Goal: Information Seeking & Learning: Compare options

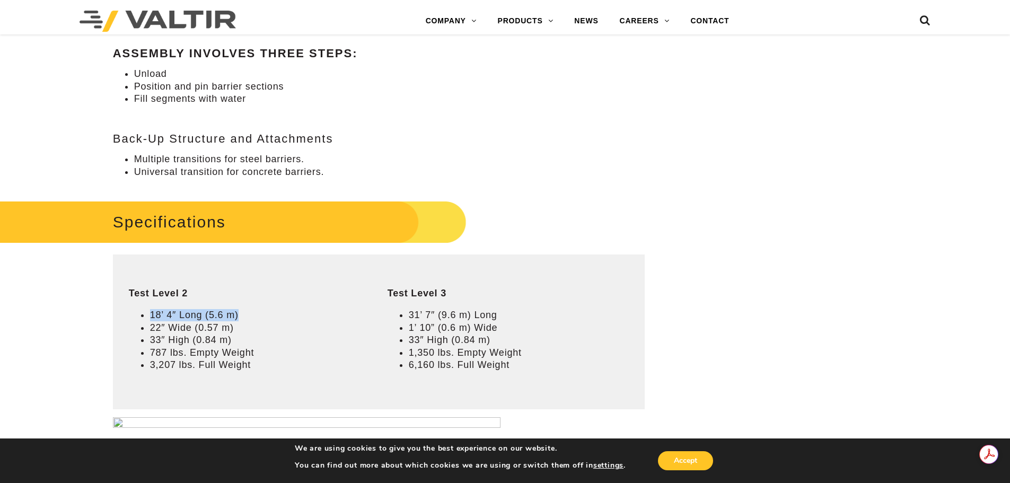
drag, startPoint x: 176, startPoint y: 305, endPoint x: 250, endPoint y: 309, distance: 74.3
click at [243, 305] on td "Test Level 2 18’ 4″ Long (5.6 m) 22″ Wide (0.57 m) 33″ High (0.84 m) 787 lbs. E…" at bounding box center [242, 332] width 259 height 155
click at [252, 343] on li "33″ High (0.84 m)" at bounding box center [253, 340] width 206 height 12
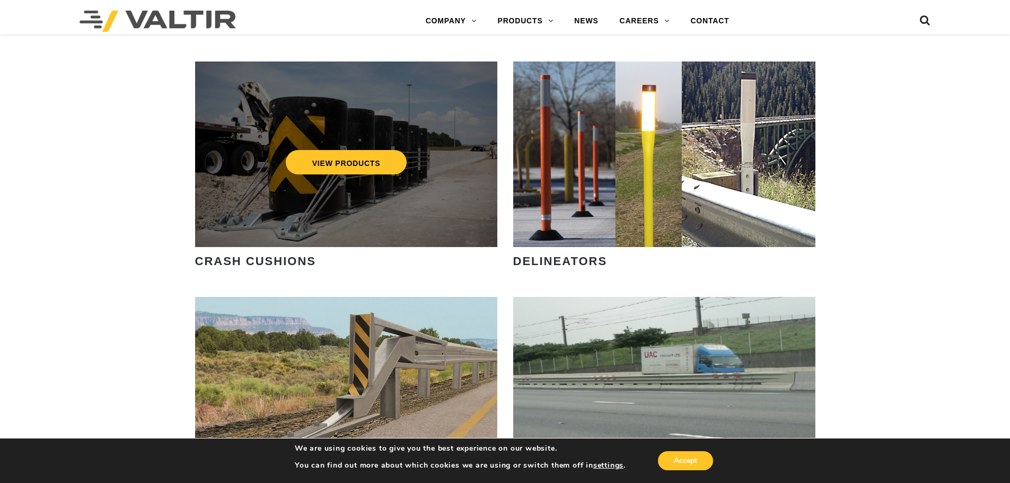
scroll to position [1008, 0]
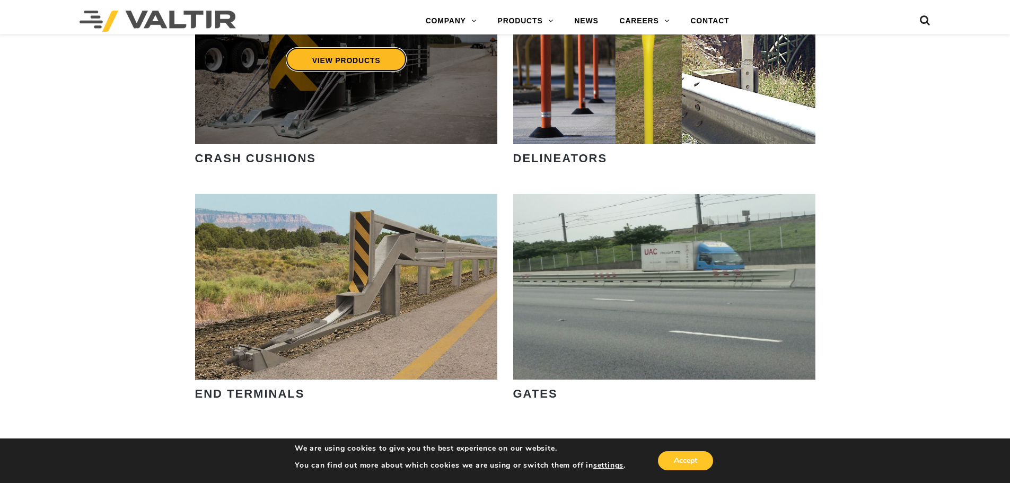
click at [357, 58] on link "VIEW PRODUCTS" at bounding box center [345, 59] width 121 height 24
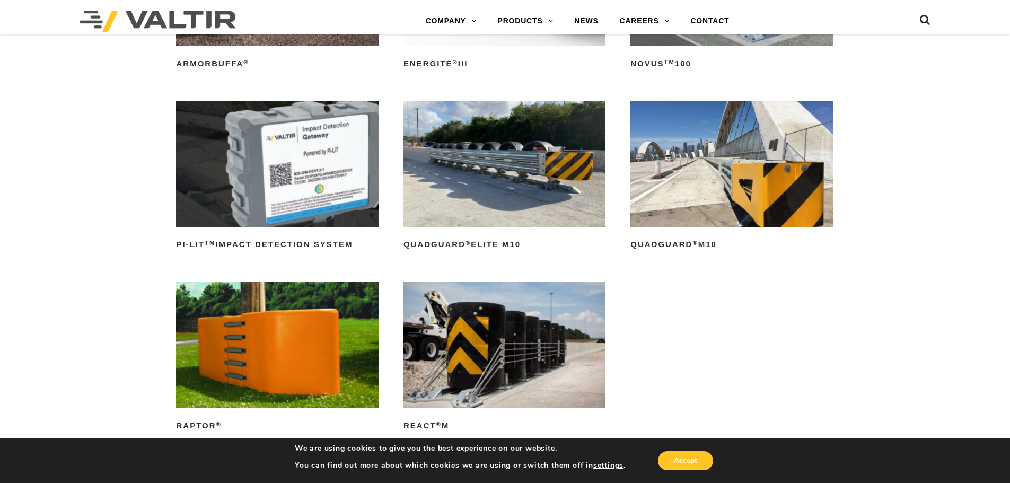
scroll to position [371, 0]
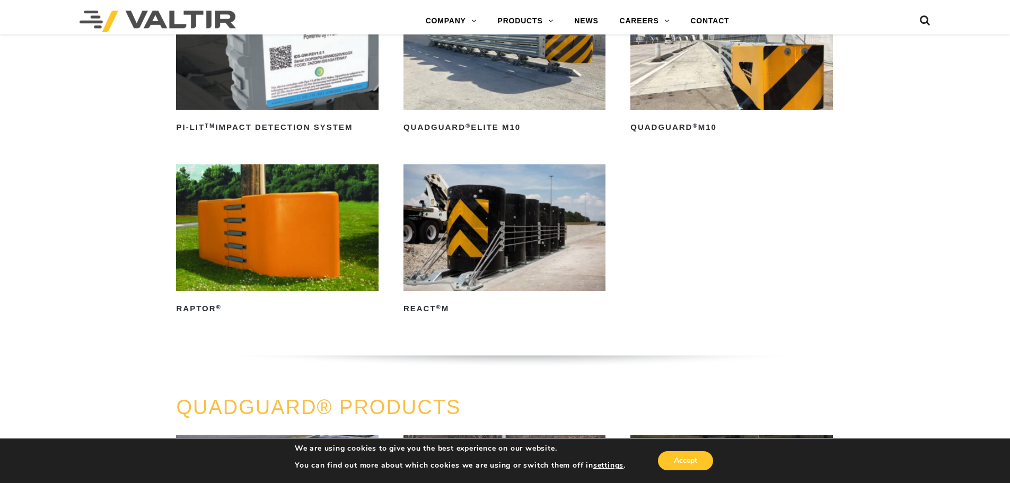
click at [217, 278] on img at bounding box center [277, 227] width 202 height 126
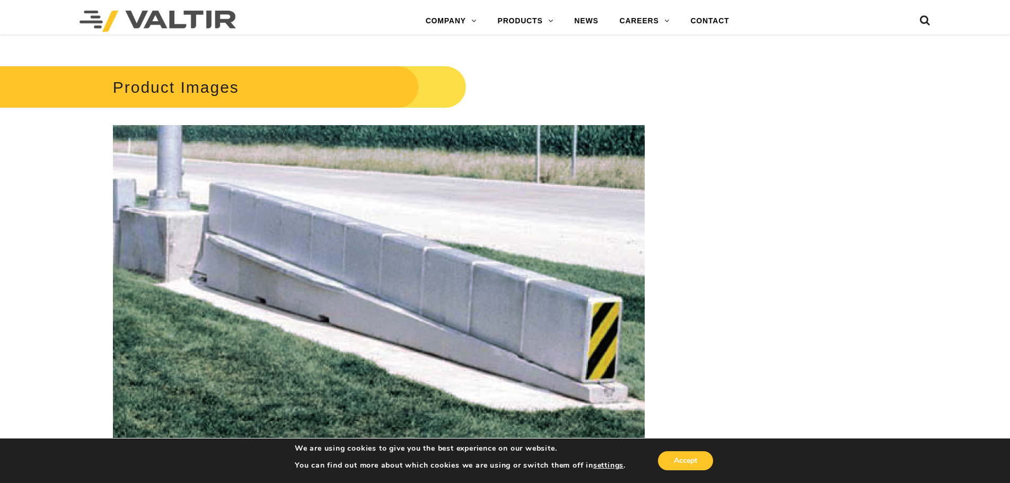
scroll to position [1167, 0]
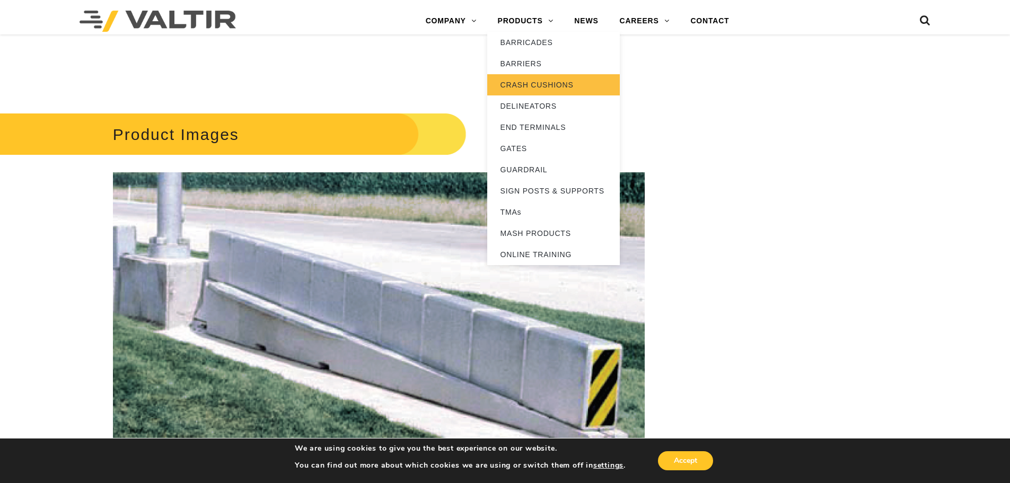
click at [542, 83] on link "CRASH CUSHIONS" at bounding box center [553, 84] width 133 height 21
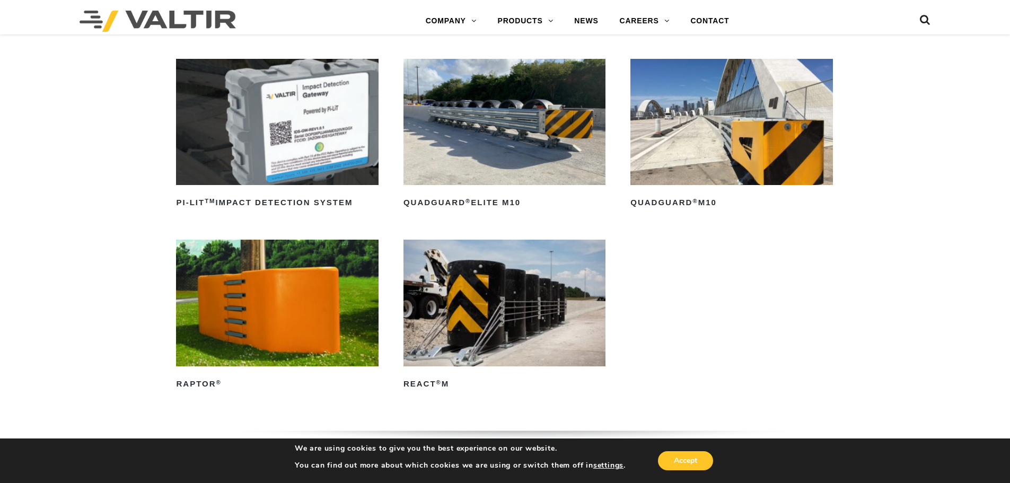
scroll to position [318, 0]
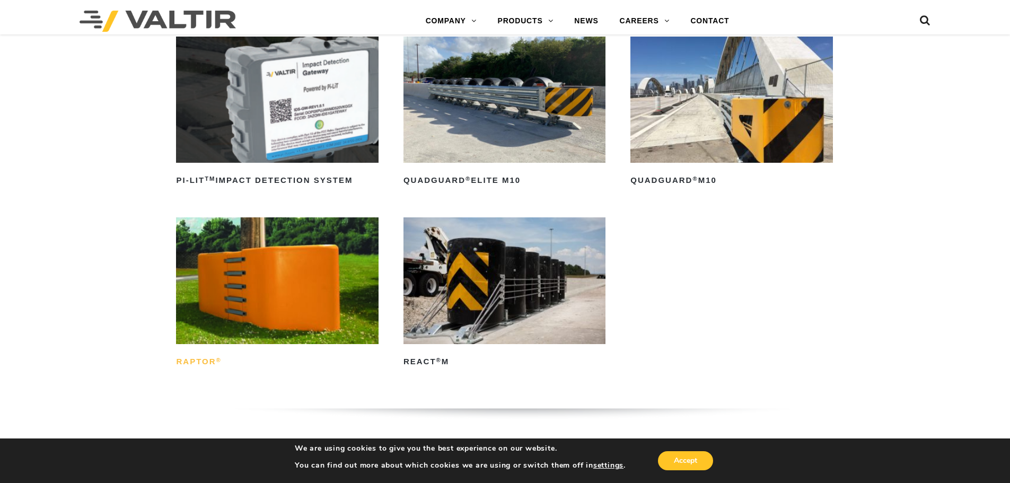
click at [211, 362] on h2 "RAPTOR ®" at bounding box center [277, 362] width 202 height 17
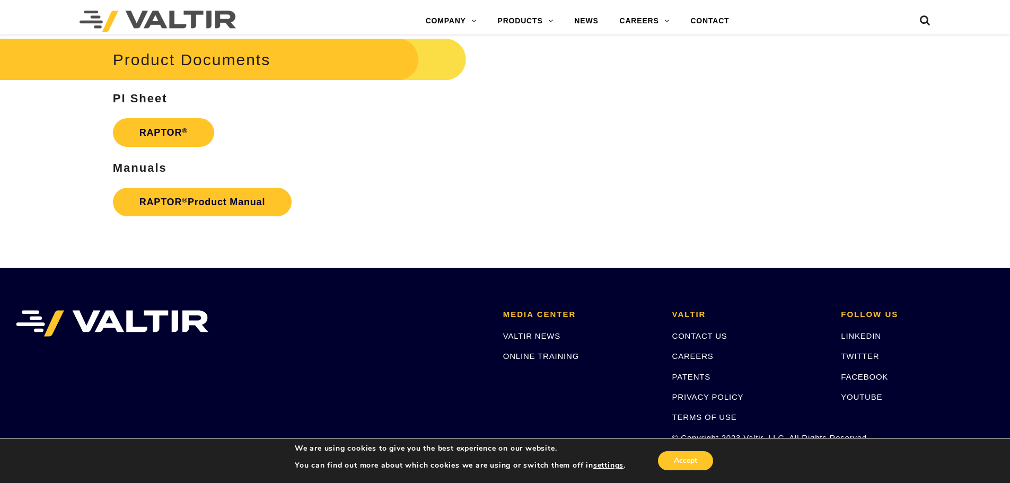
scroll to position [1909, 0]
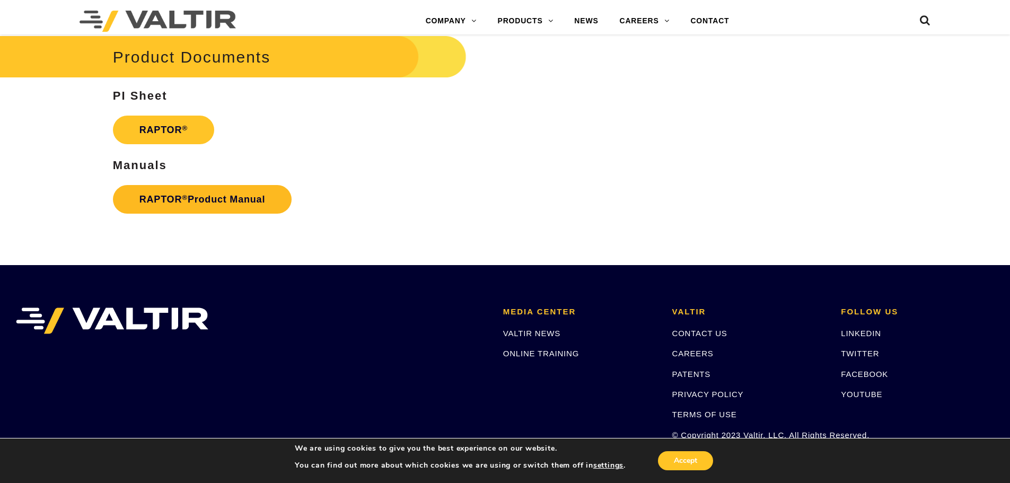
click at [196, 206] on link "RAPTOR ® Product Manual" at bounding box center [202, 199] width 179 height 29
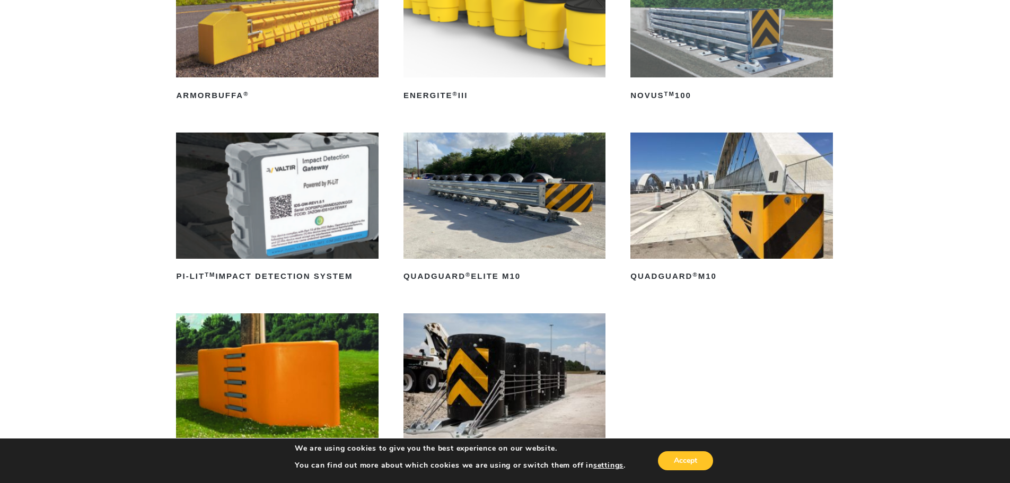
scroll to position [53, 0]
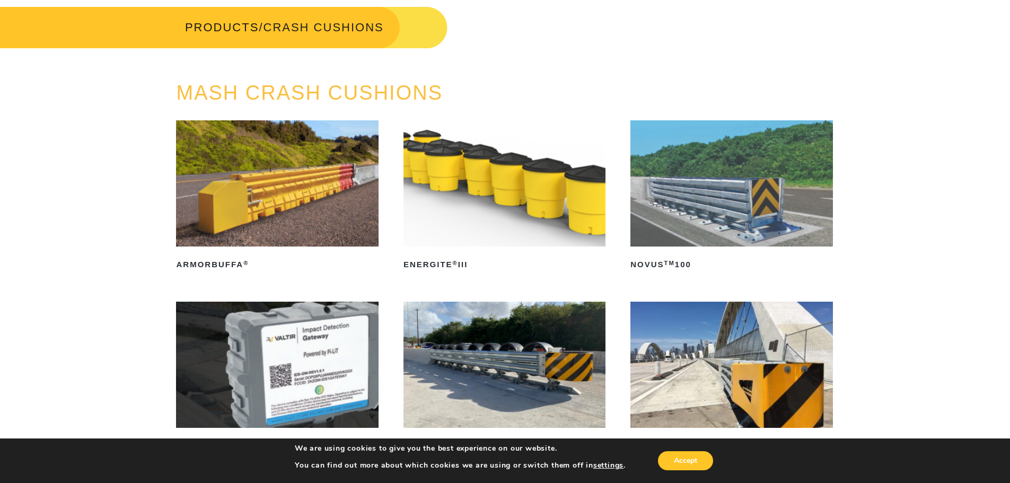
click at [278, 218] on img at bounding box center [277, 183] width 202 height 126
click at [739, 206] on img at bounding box center [732, 183] width 202 height 126
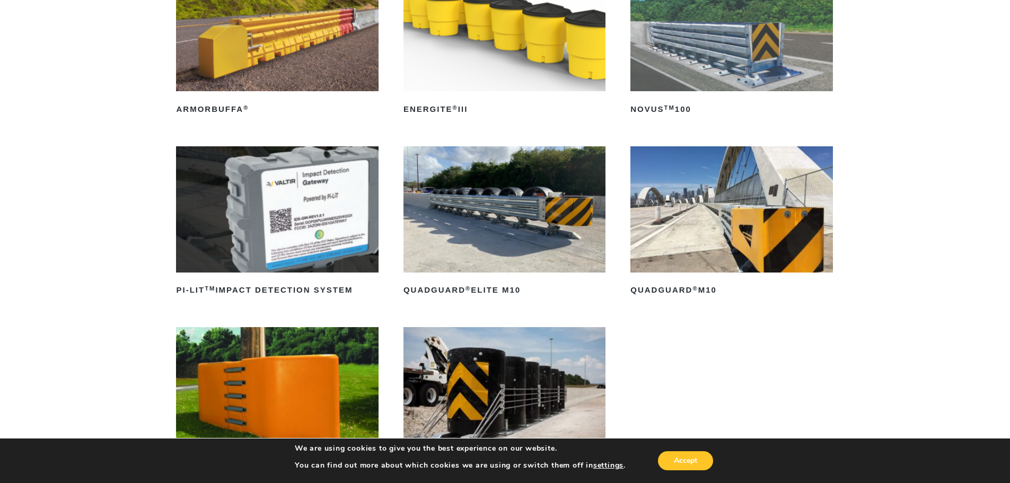
scroll to position [212, 0]
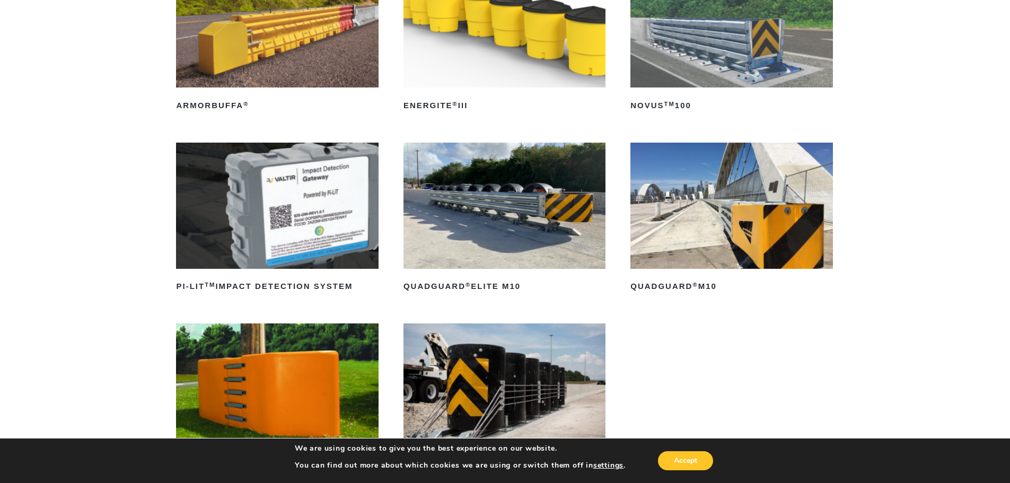
click at [548, 248] on img at bounding box center [505, 206] width 202 height 126
click at [772, 249] on img at bounding box center [732, 206] width 202 height 126
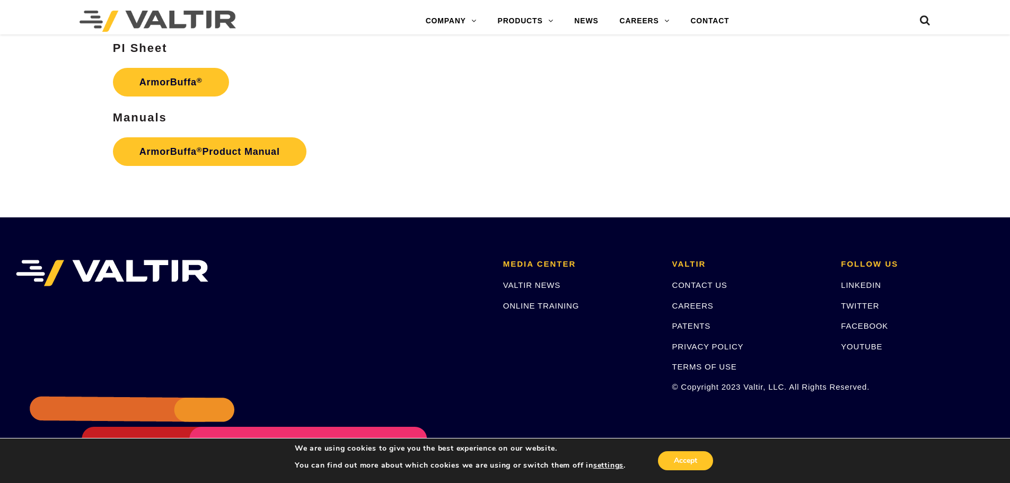
scroll to position [1796, 0]
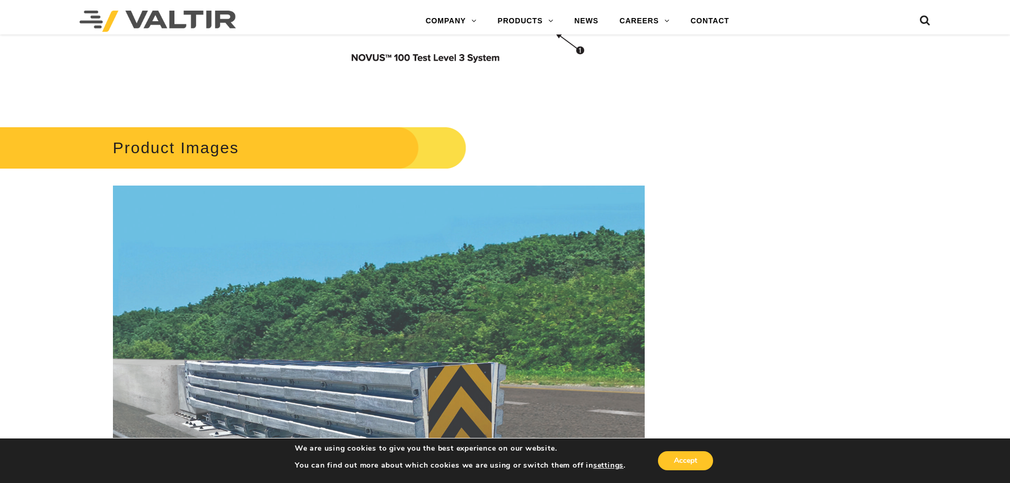
scroll to position [849, 0]
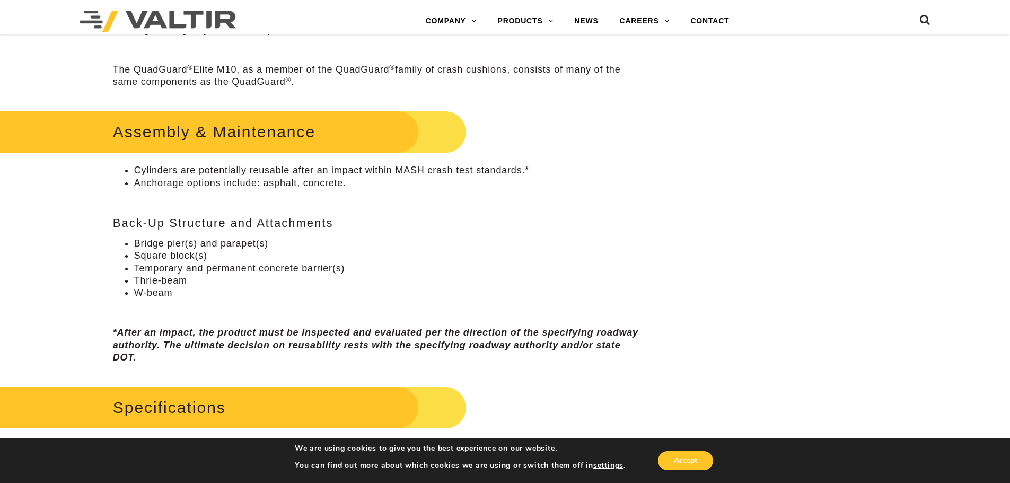
scroll to position [796, 0]
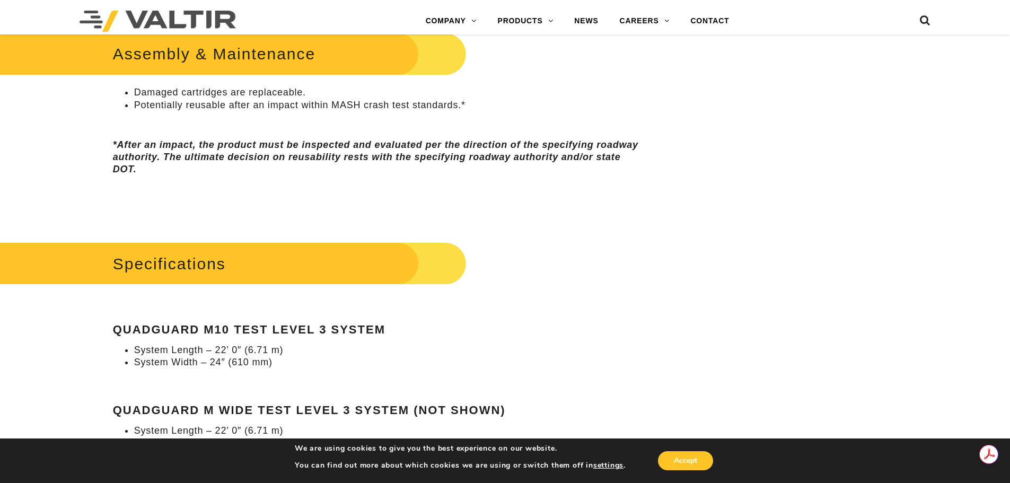
scroll to position [902, 0]
